Goal: Task Accomplishment & Management: Manage account settings

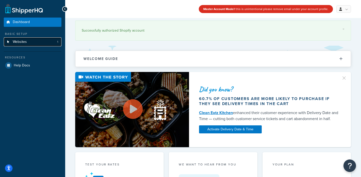
click at [38, 44] on link "Websites 1" at bounding box center [33, 41] width 58 height 9
